Goal: Register for event/course

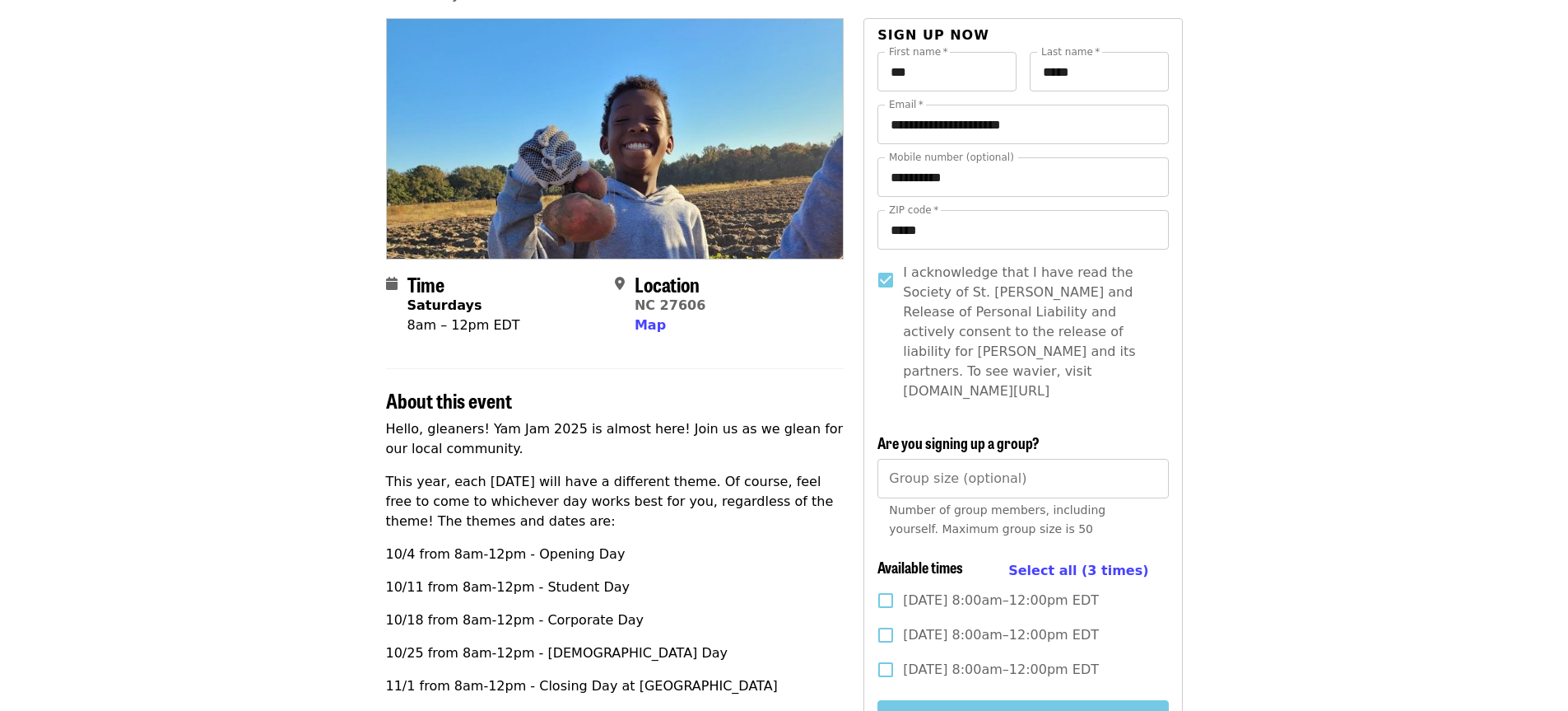
scroll to position [165, 0]
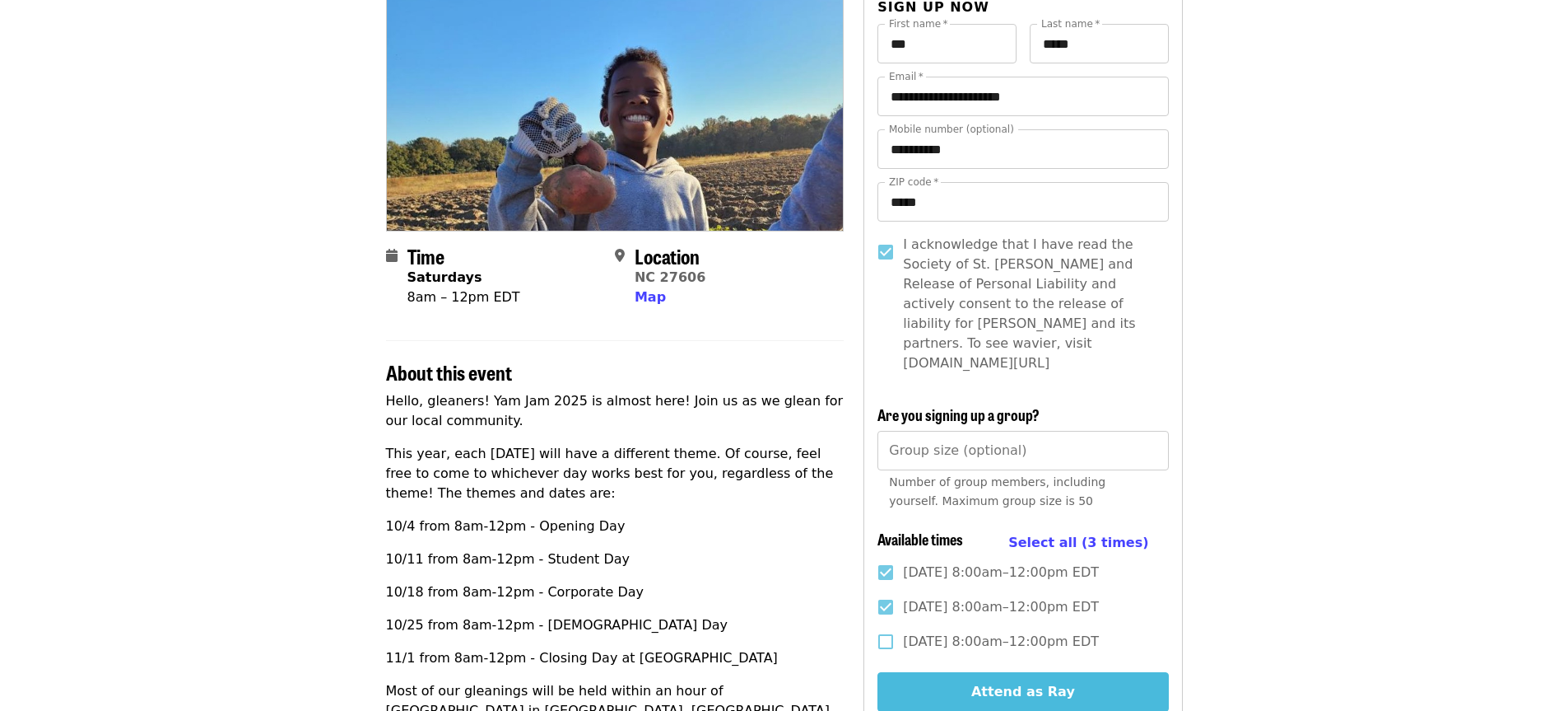
click at [1030, 672] on button "Attend as Ray" at bounding box center [1022, 692] width 290 height 40
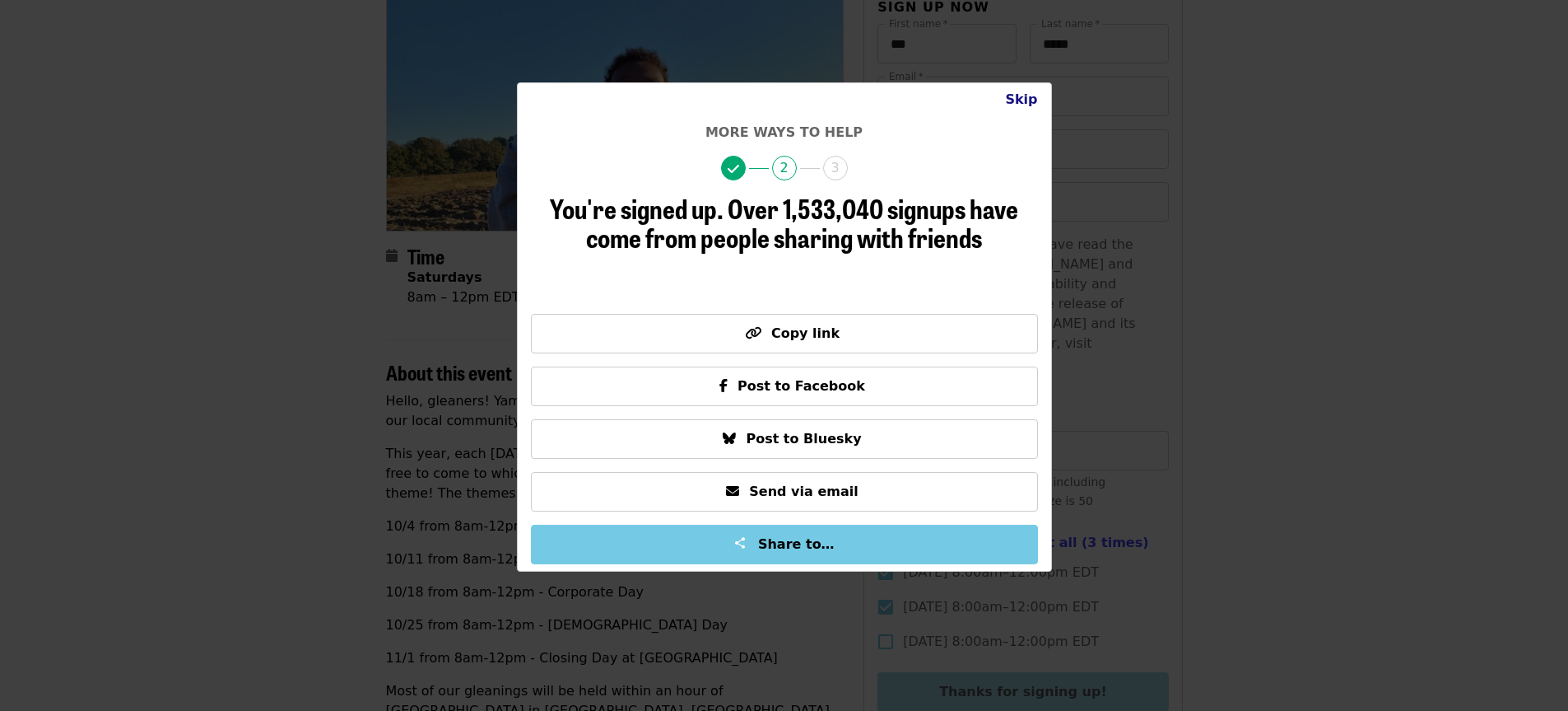
click at [1032, 97] on button "Skip" at bounding box center [1021, 99] width 58 height 33
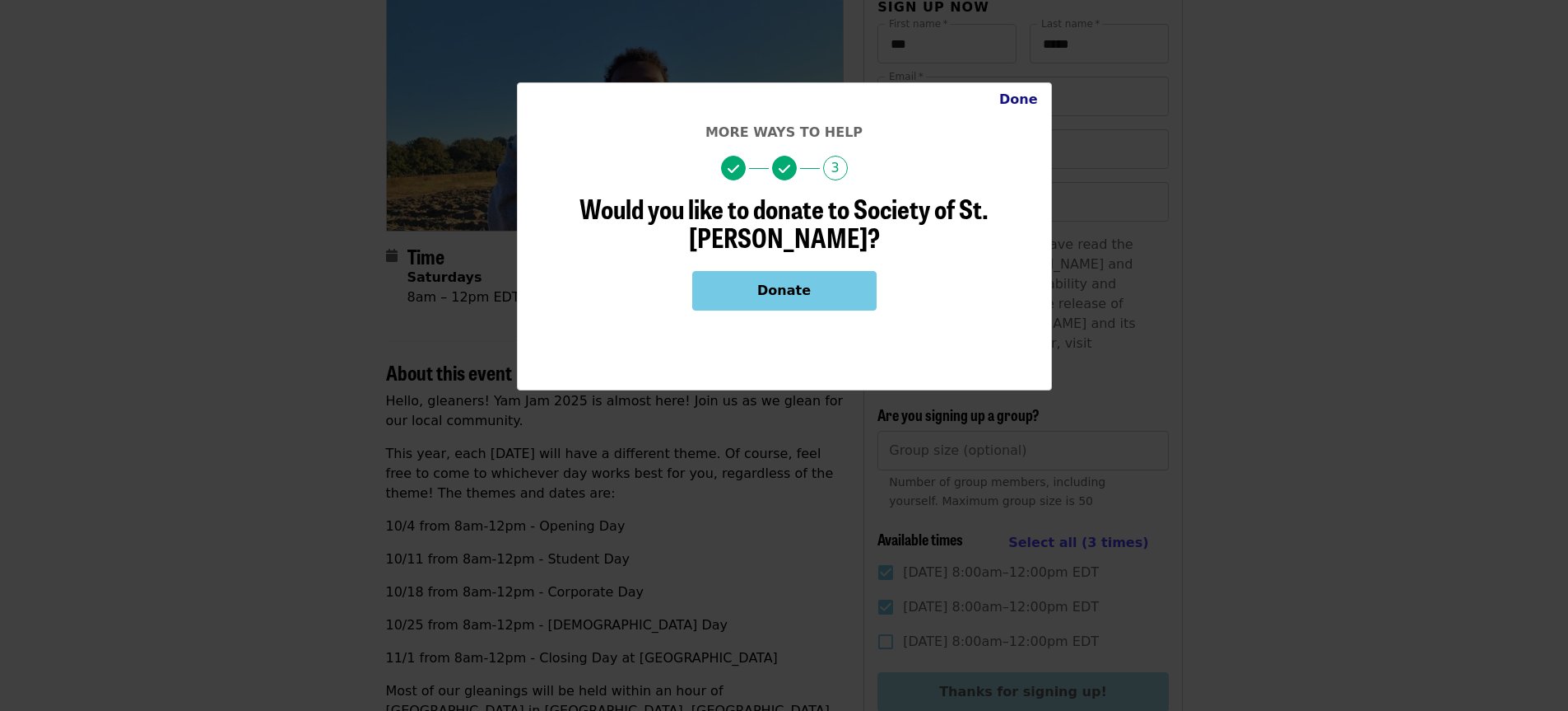
click at [1017, 98] on button "Done" at bounding box center [1019, 99] width 65 height 33
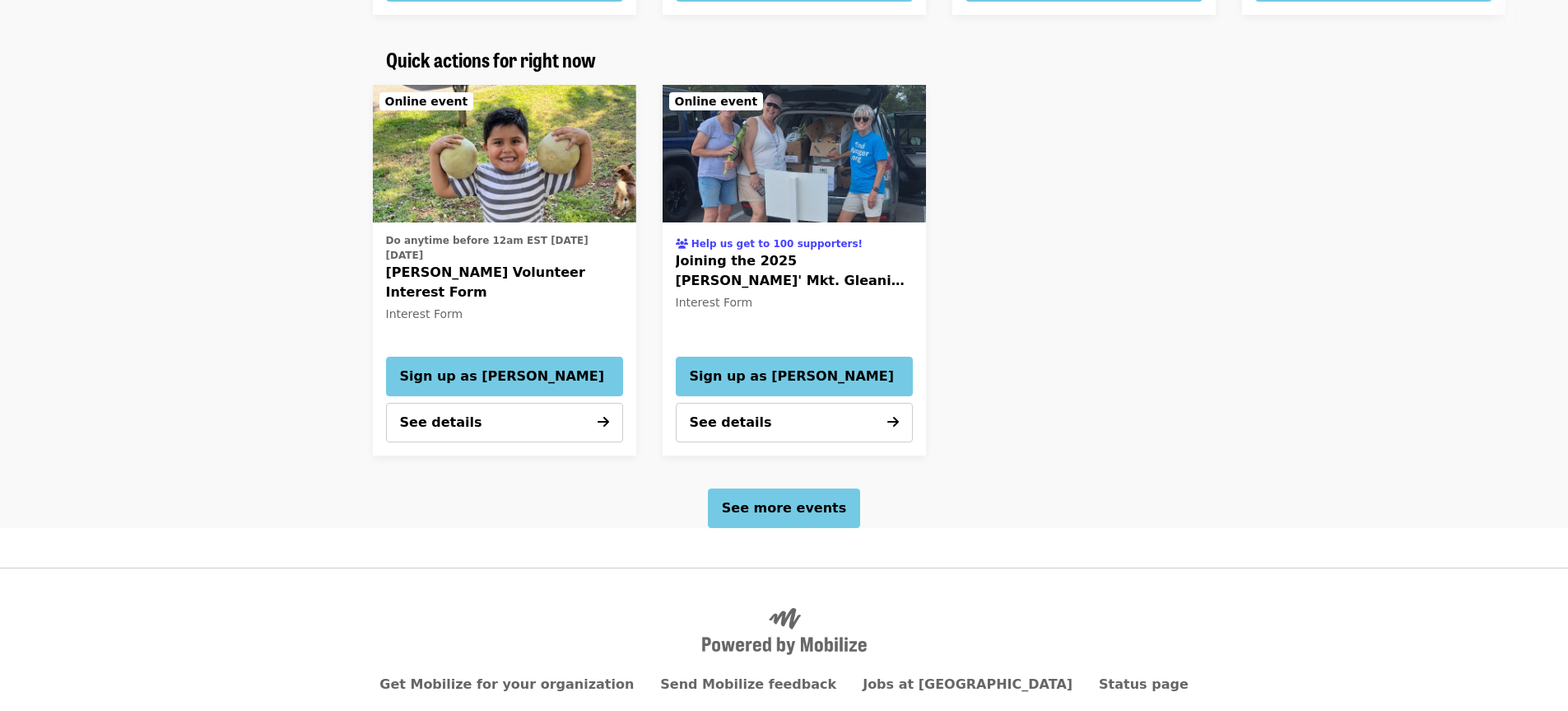
scroll to position [2008, 0]
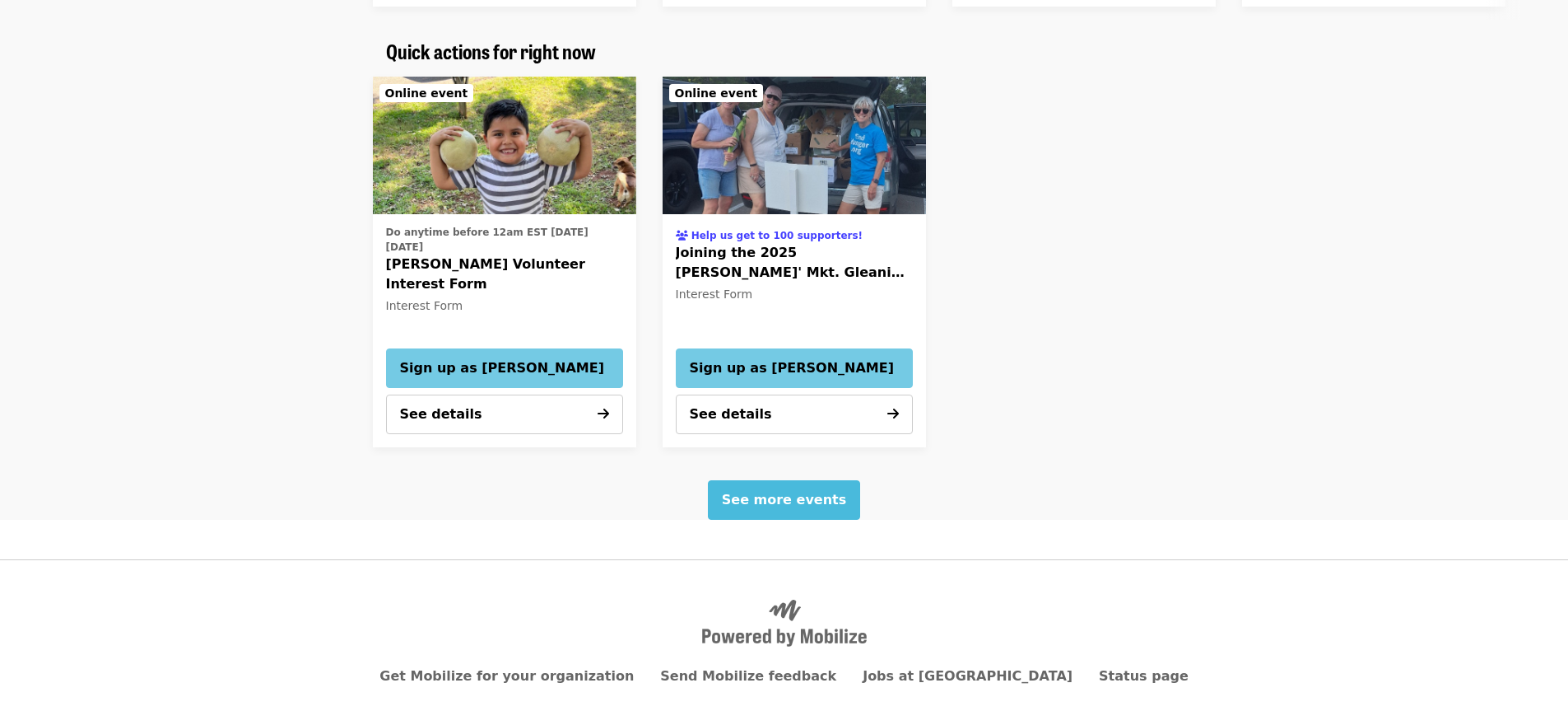
click at [808, 492] on span "See more events" at bounding box center [783, 500] width 124 height 16
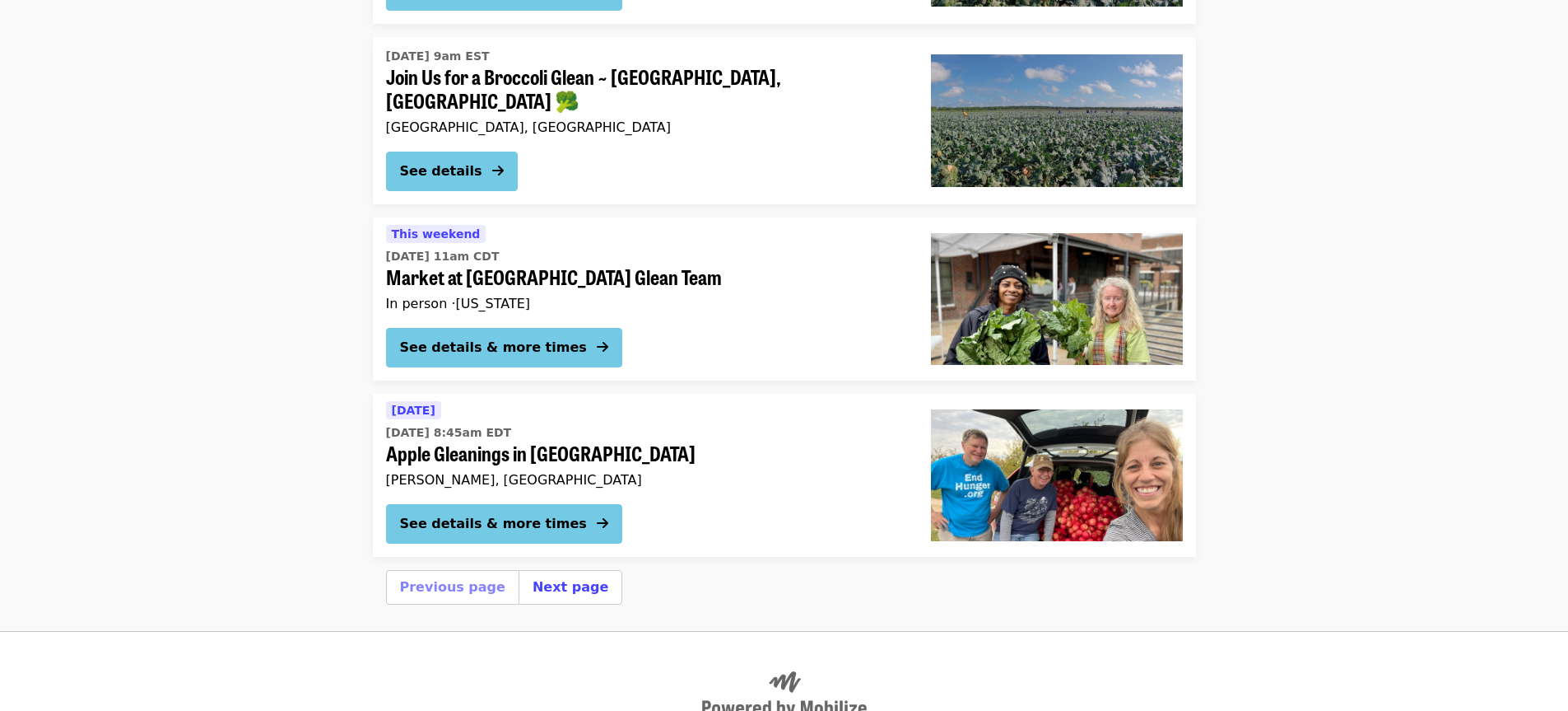
scroll to position [6088, 0]
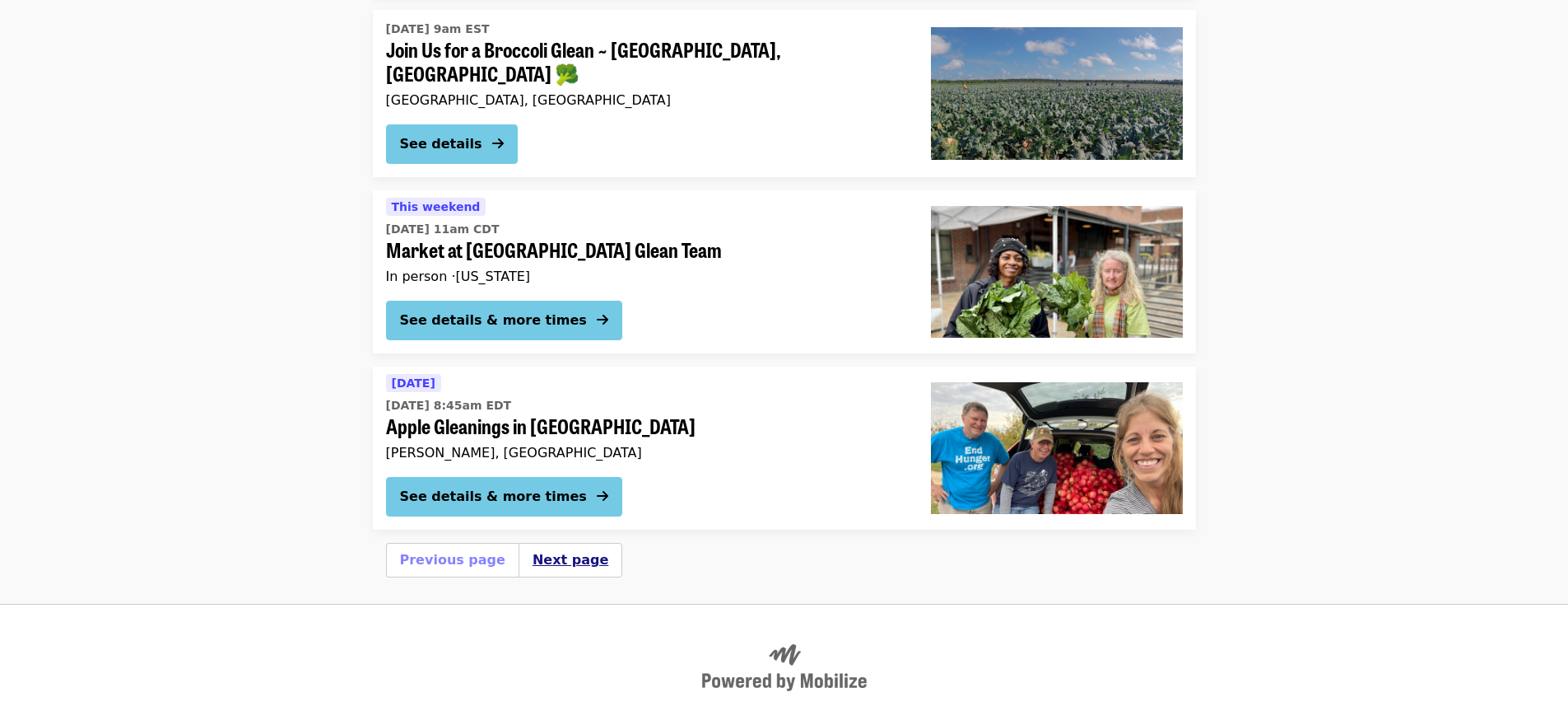
click at [542, 550] on button "Next page" at bounding box center [570, 560] width 75 height 20
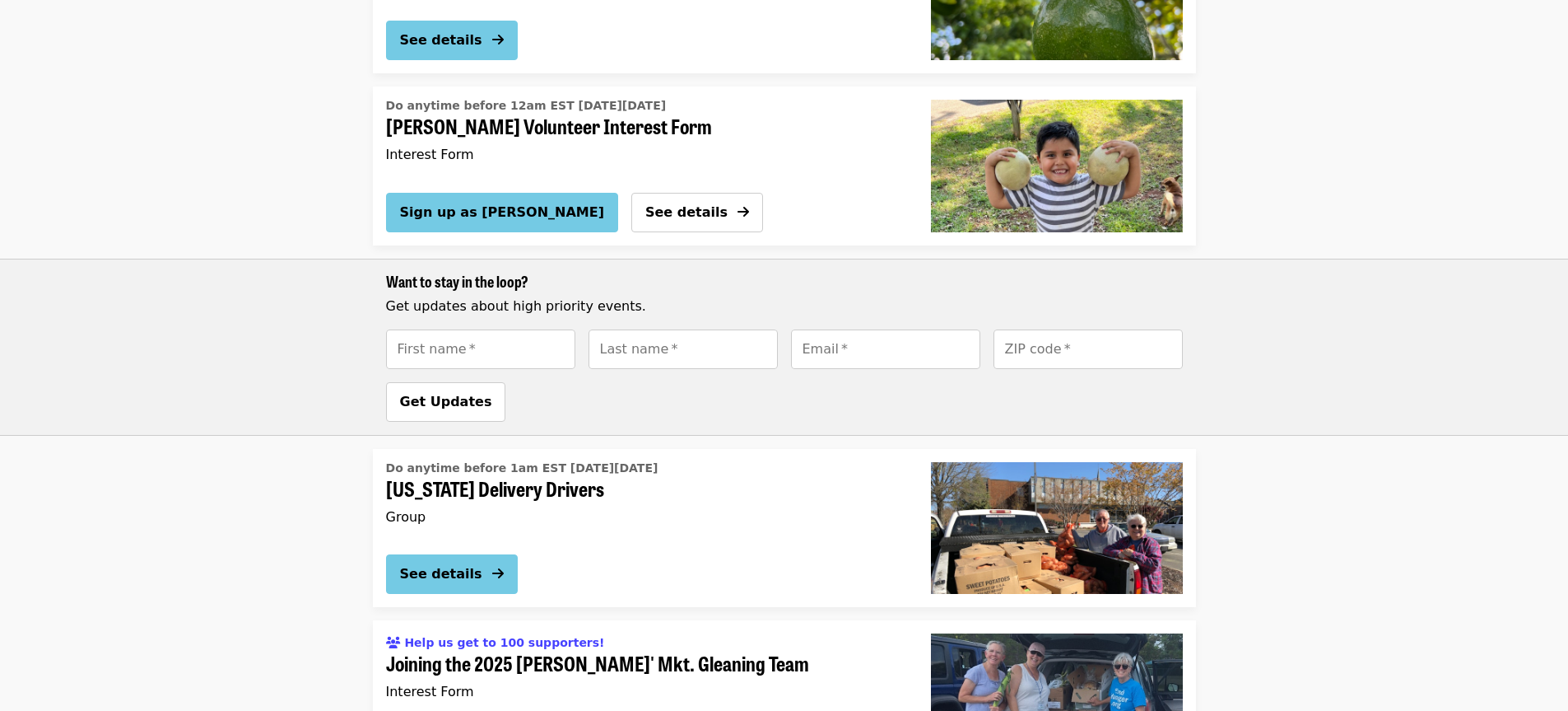
scroll to position [1318, 0]
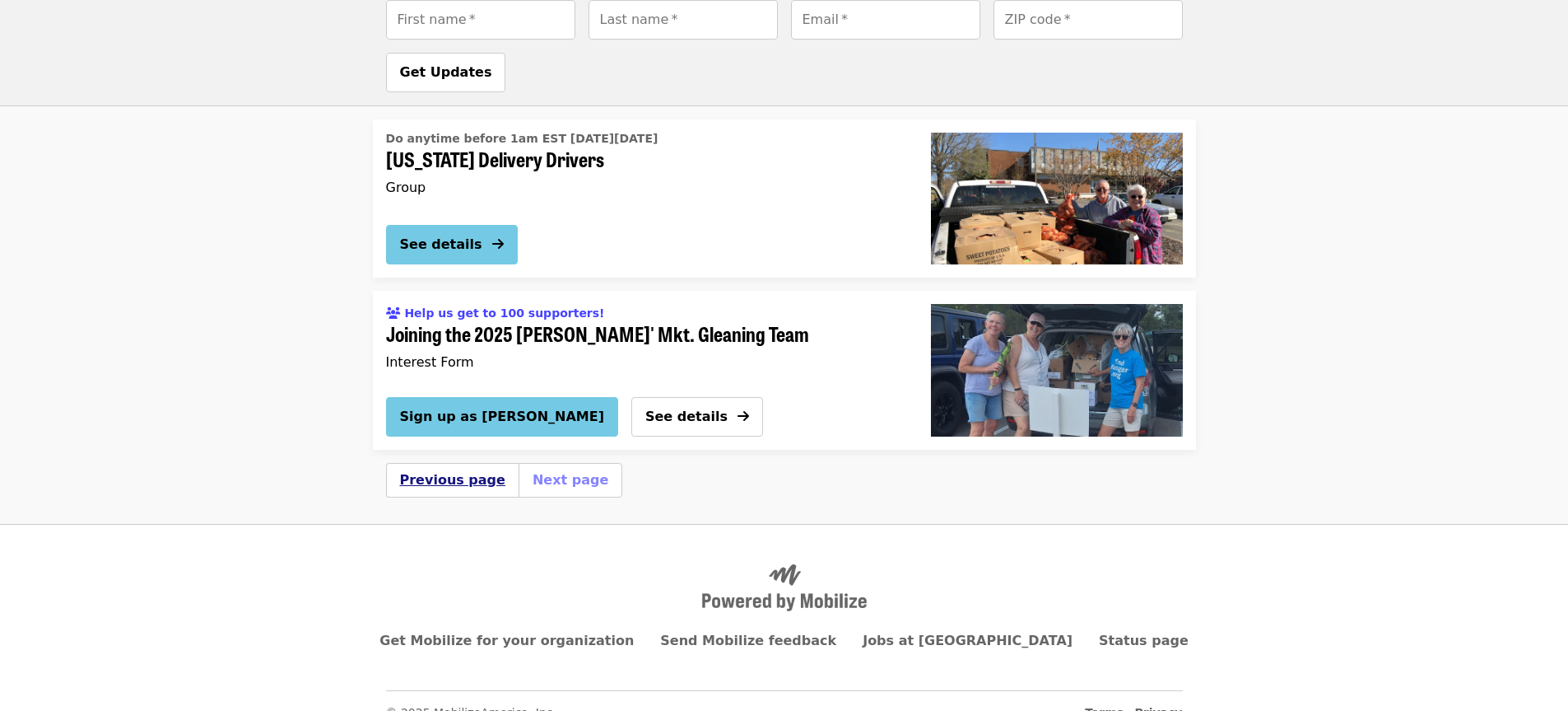
click at [437, 470] on button "Previous page" at bounding box center [453, 480] width 105 height 20
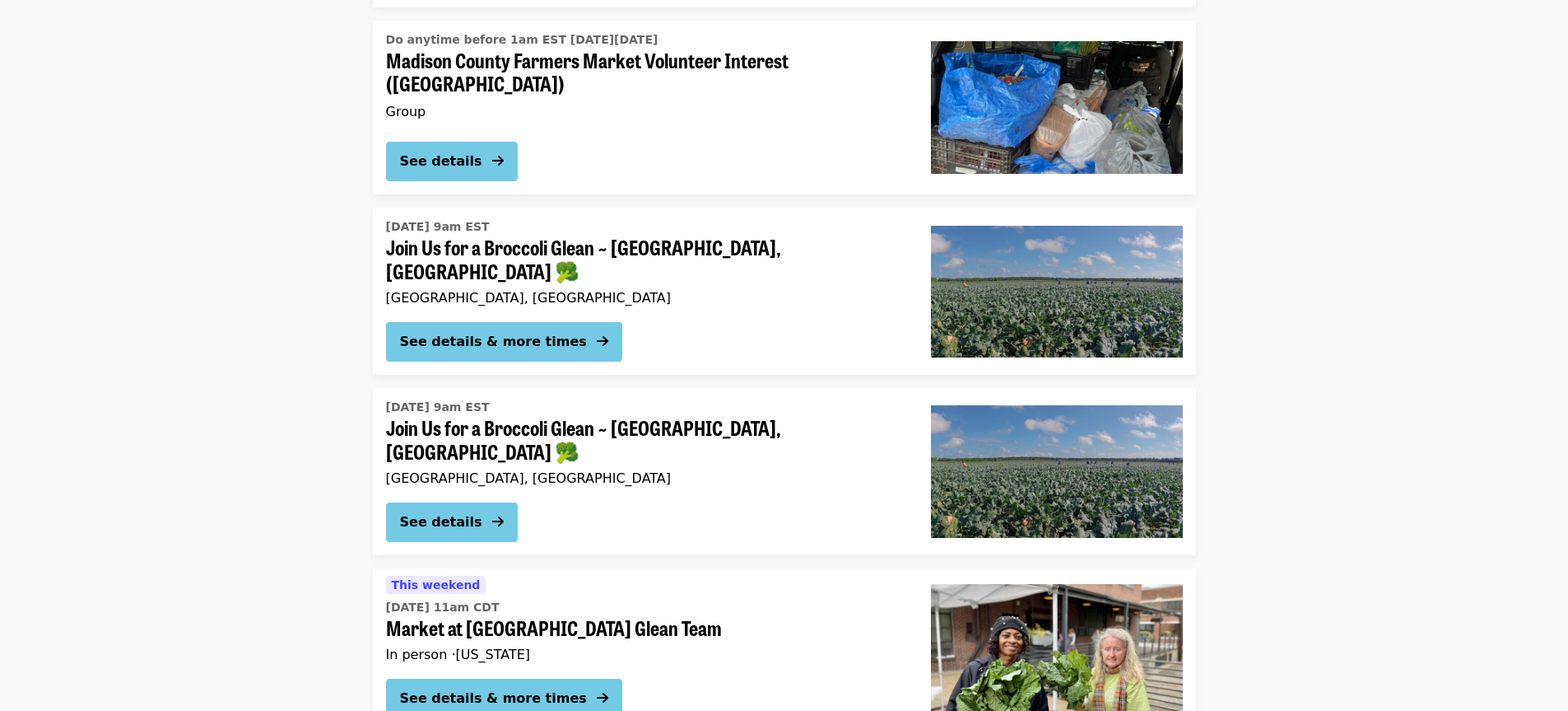
scroll to position [6088, 0]
